Goal: Find specific page/section

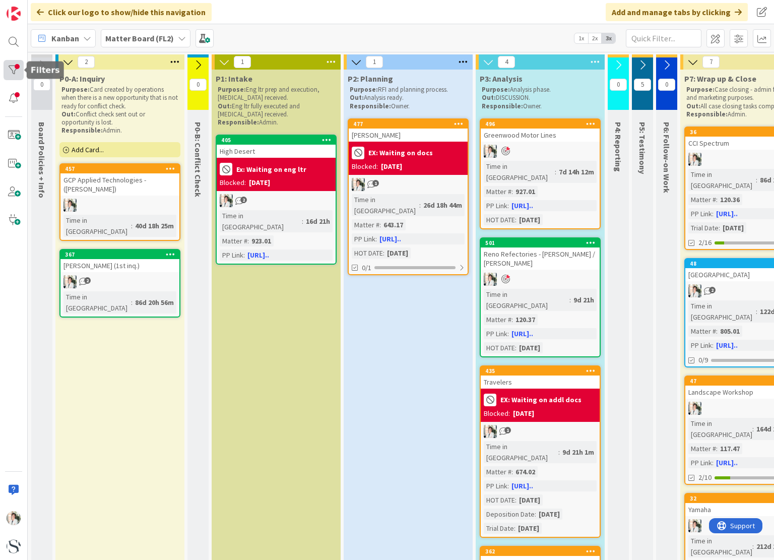
click at [15, 64] on div at bounding box center [14, 70] width 20 height 20
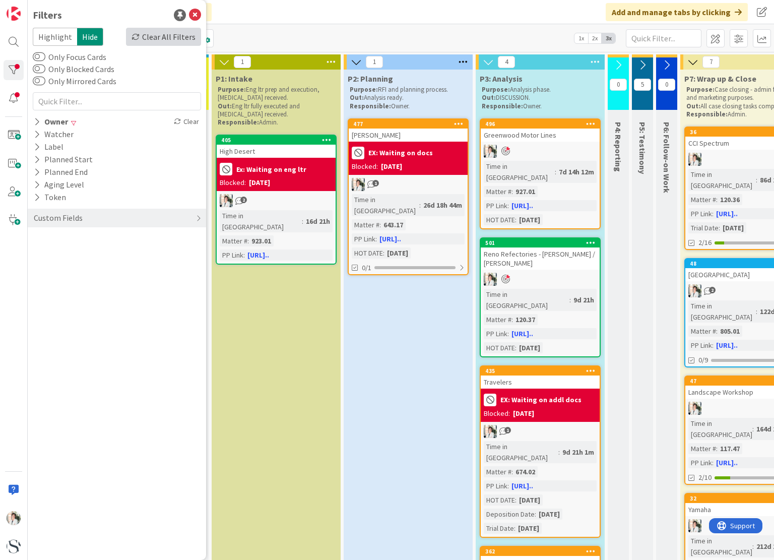
click at [168, 38] on div "Clear All Filters" at bounding box center [163, 37] width 75 height 18
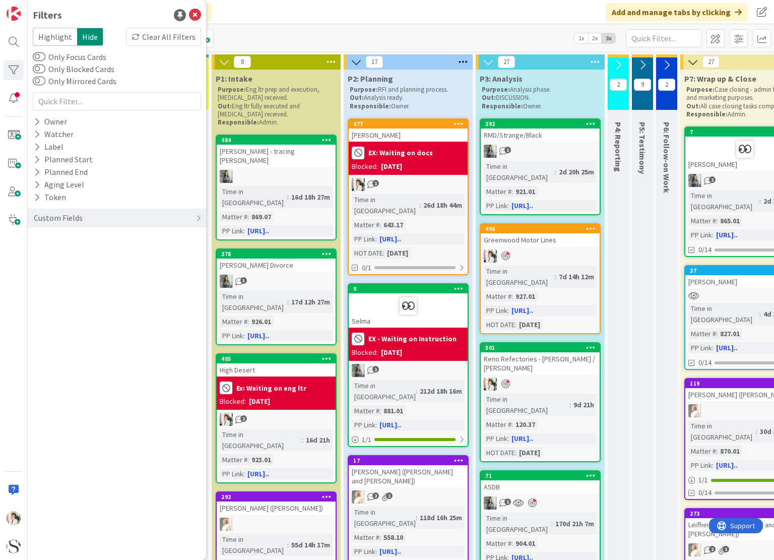
click at [534, 40] on div "Kanban Matter Board (FL2) 1x 2x 3x" at bounding box center [401, 38] width 747 height 28
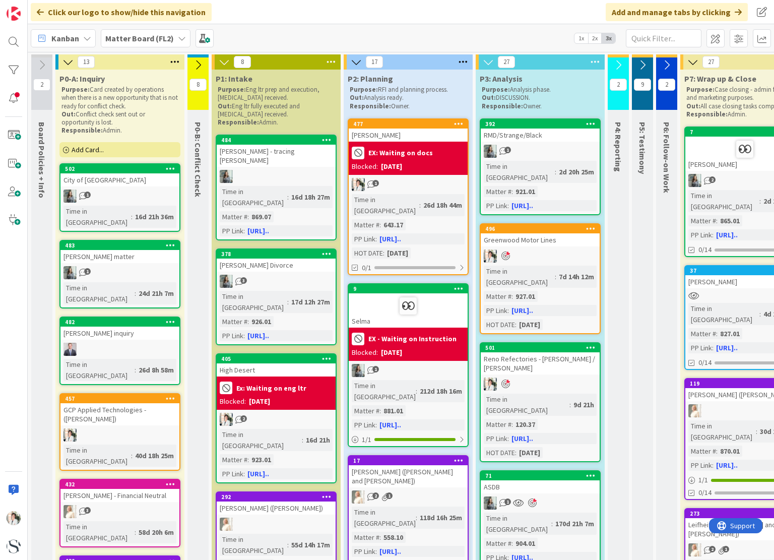
click at [66, 40] on span "Kanban" at bounding box center [65, 38] width 28 height 12
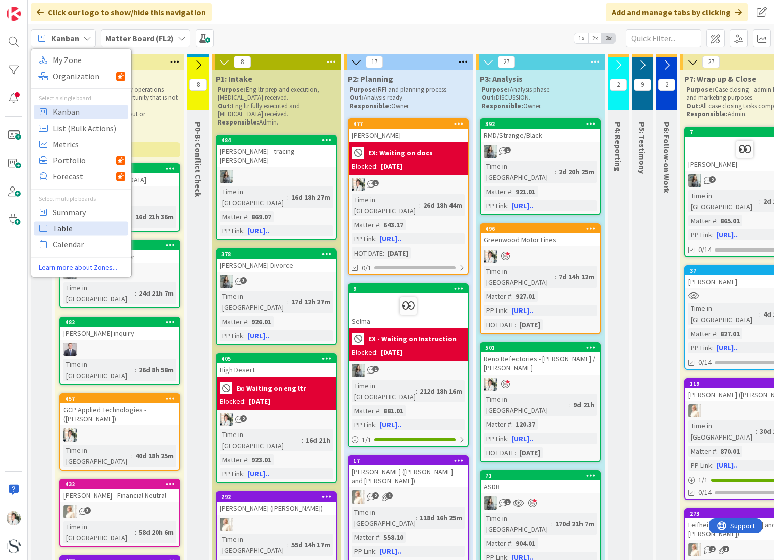
click at [61, 223] on span "Table" at bounding box center [89, 228] width 73 height 15
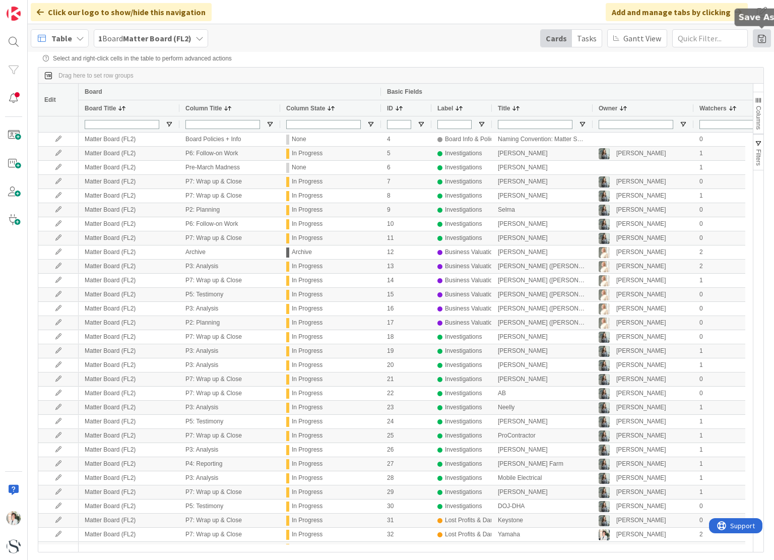
click at [762, 40] on span at bounding box center [762, 38] width 18 height 18
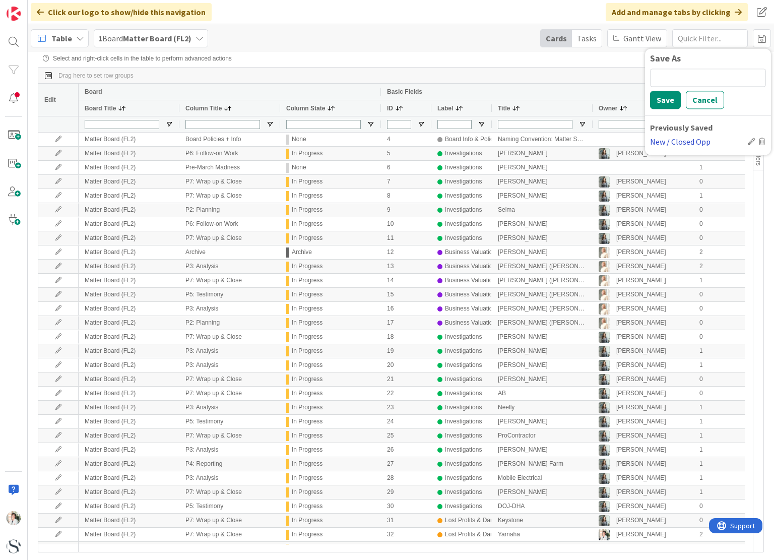
click at [671, 144] on div "New / Closed Opp" at bounding box center [697, 142] width 94 height 12
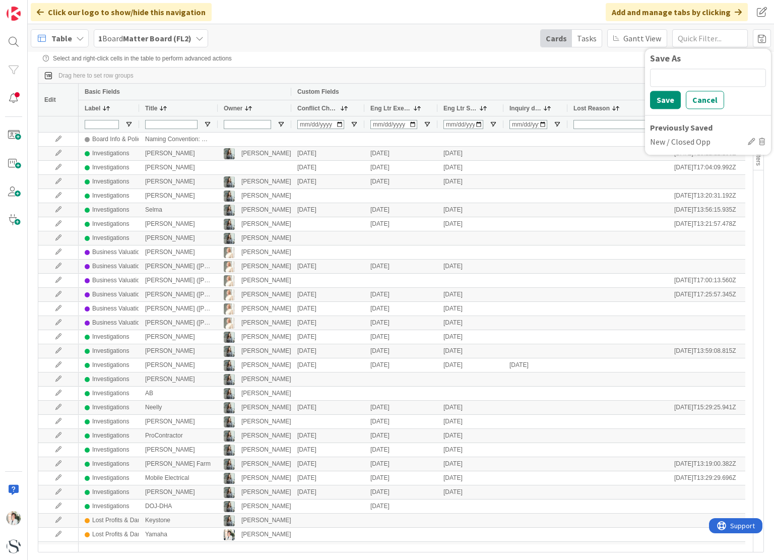
click at [519, 106] on span "Inquiry date" at bounding box center [526, 108] width 32 height 7
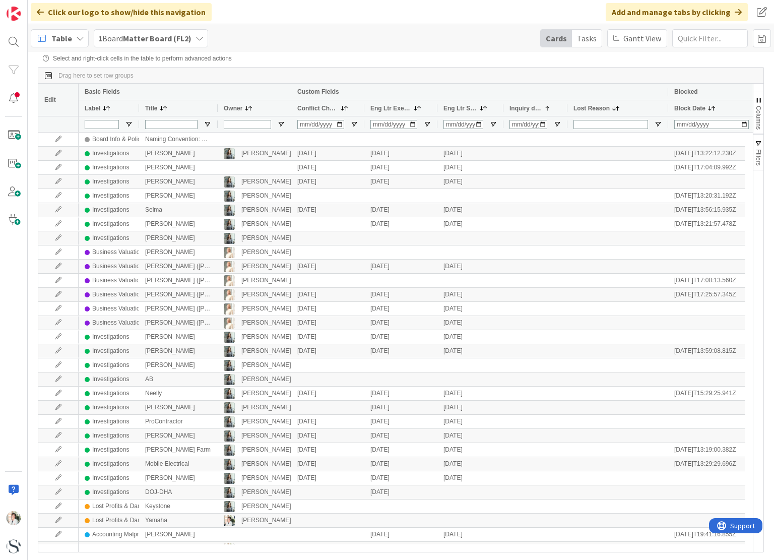
click at [519, 109] on span "Inquiry date" at bounding box center [526, 108] width 32 height 7
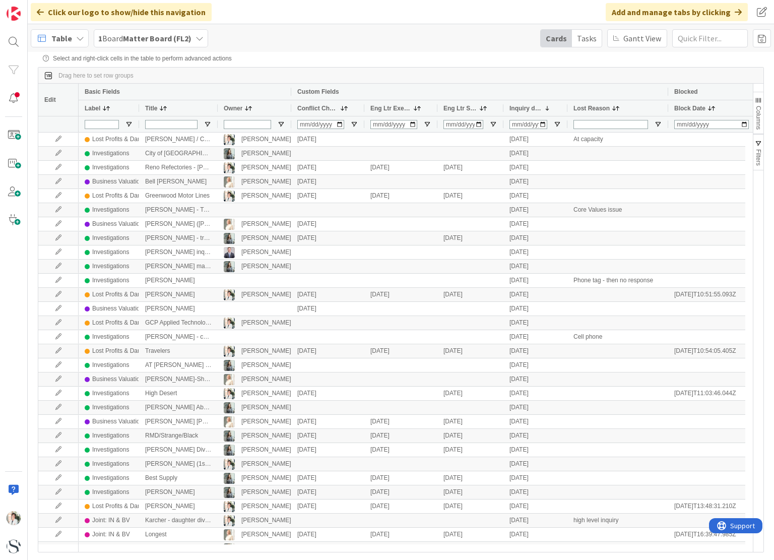
click at [316, 110] on span "Conflict Check" at bounding box center [317, 108] width 41 height 7
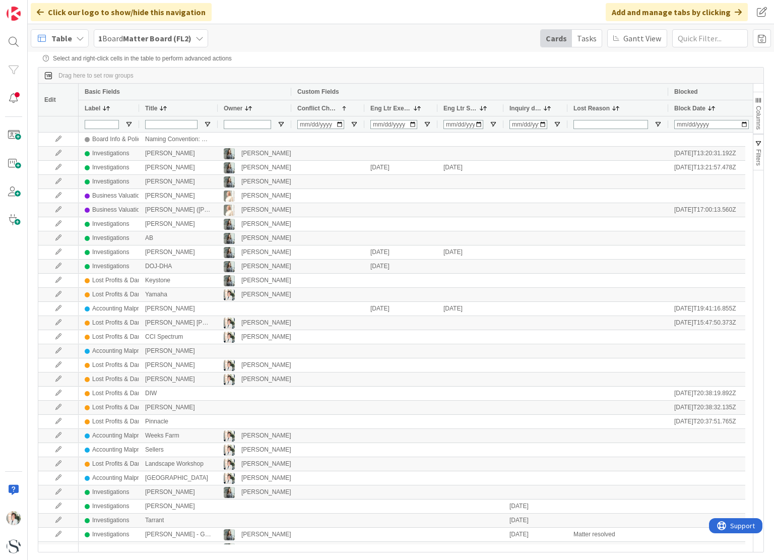
click at [316, 110] on span "Conflict Check" at bounding box center [317, 108] width 41 height 7
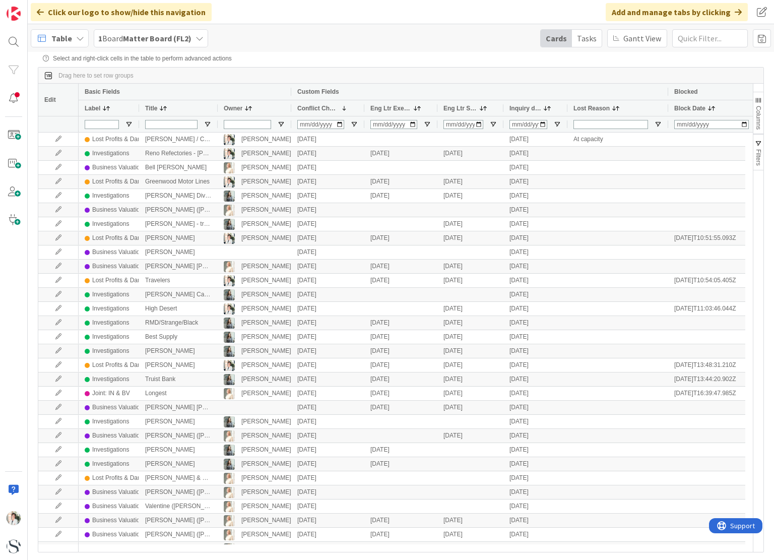
click at [525, 110] on span "Inquiry date" at bounding box center [526, 108] width 32 height 7
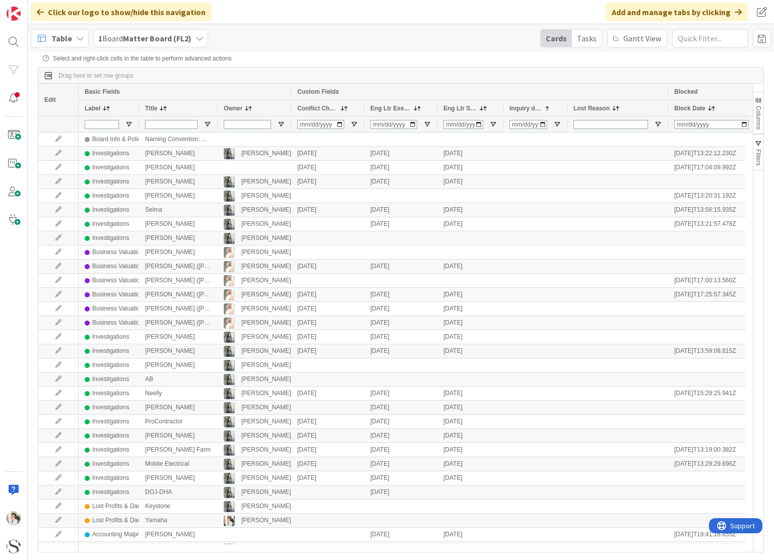
click at [525, 110] on span "Inquiry date" at bounding box center [526, 108] width 32 height 7
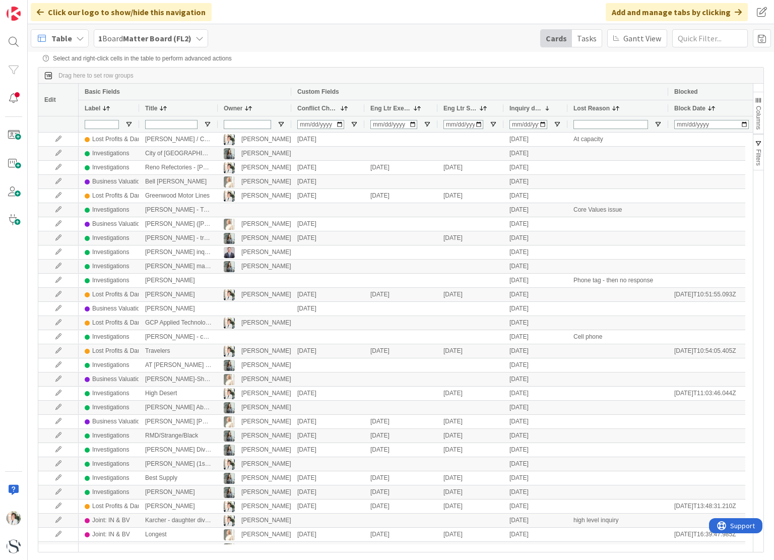
click at [386, 108] on span "Eng Ltr Executed" at bounding box center [390, 108] width 41 height 7
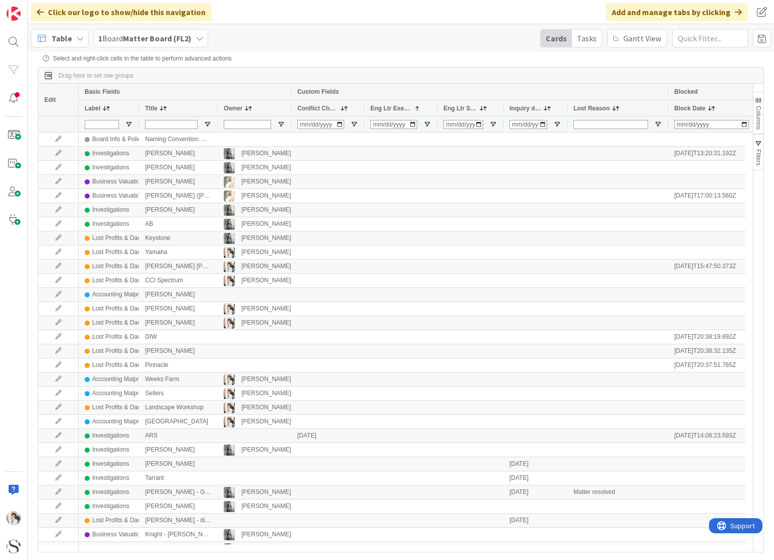
click at [386, 108] on span "Eng Ltr Executed" at bounding box center [390, 108] width 41 height 7
